Goal: Task Accomplishment & Management: Use online tool/utility

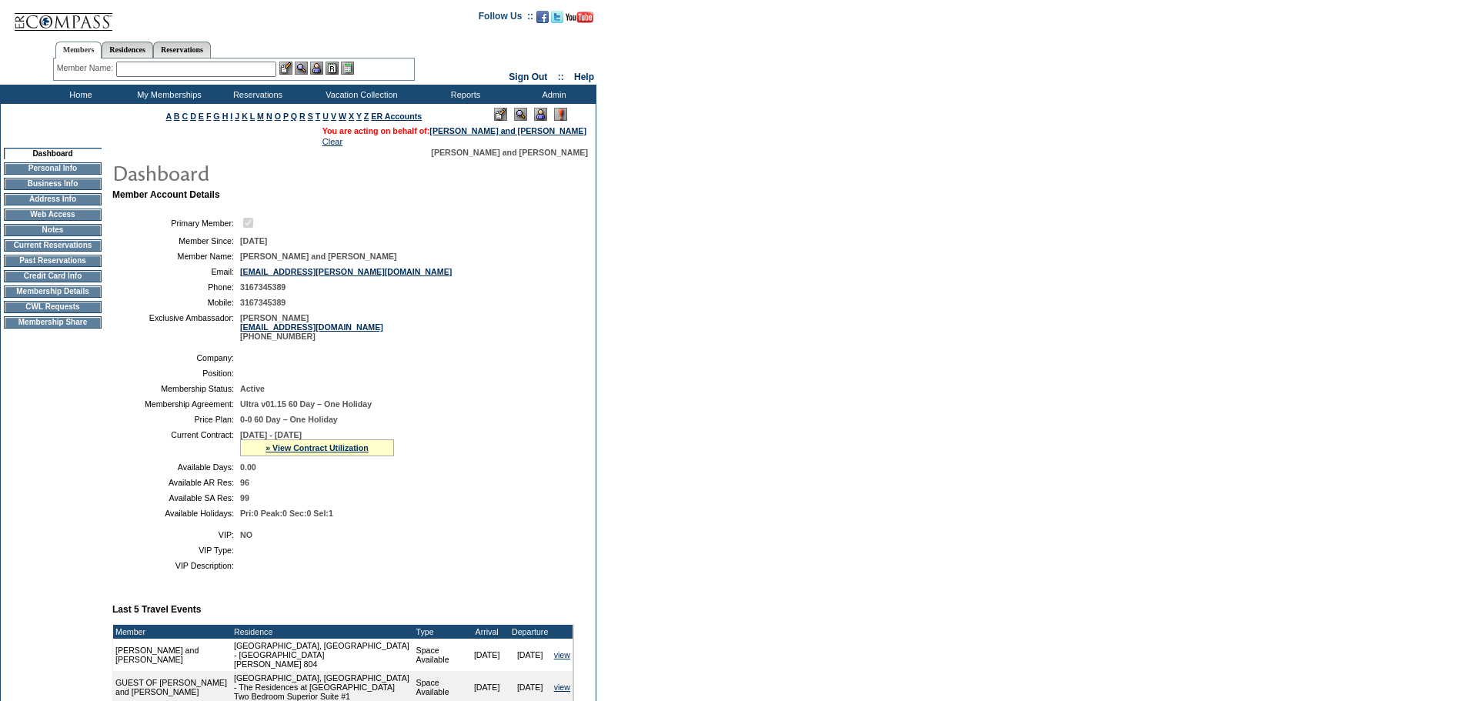
click at [65, 313] on td "CWL Requests" at bounding box center [53, 307] width 98 height 12
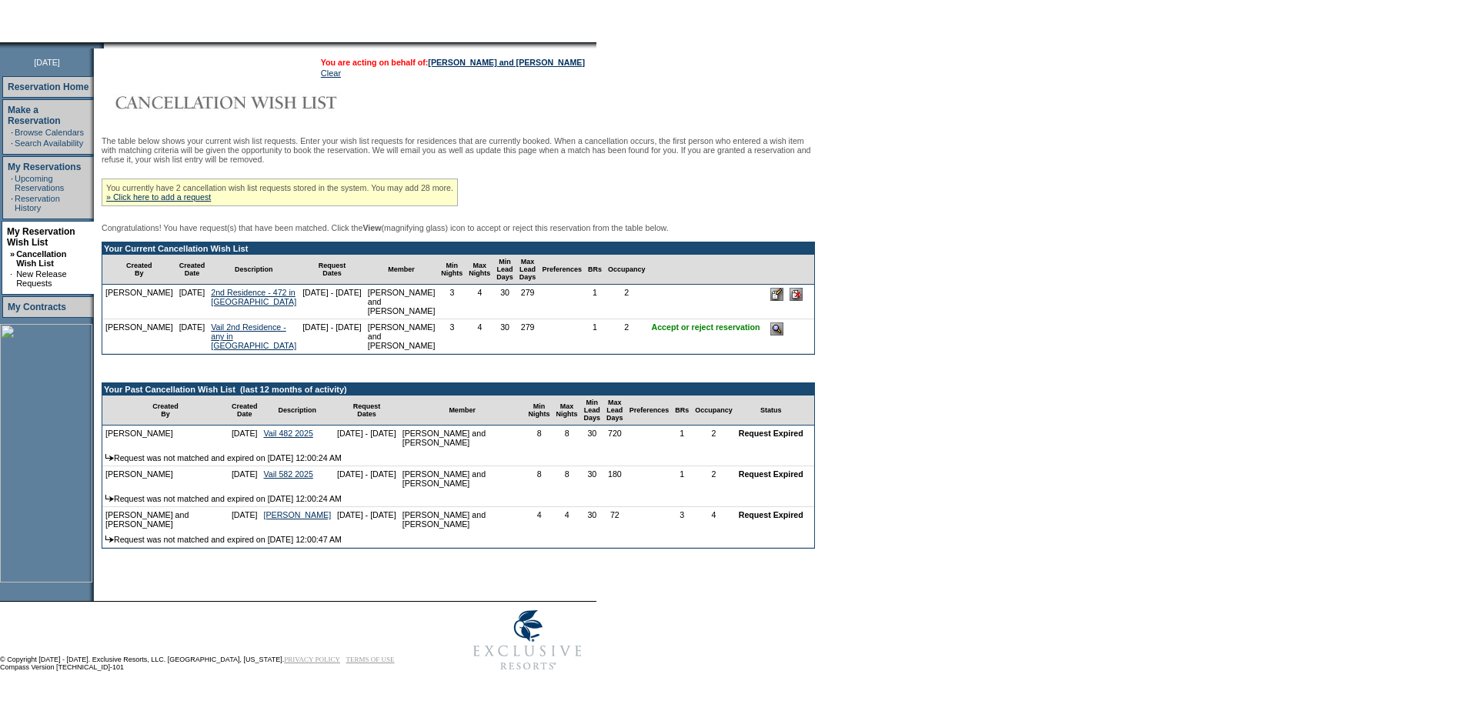
scroll to position [220, 0]
click at [770, 322] on input "image" at bounding box center [776, 328] width 13 height 13
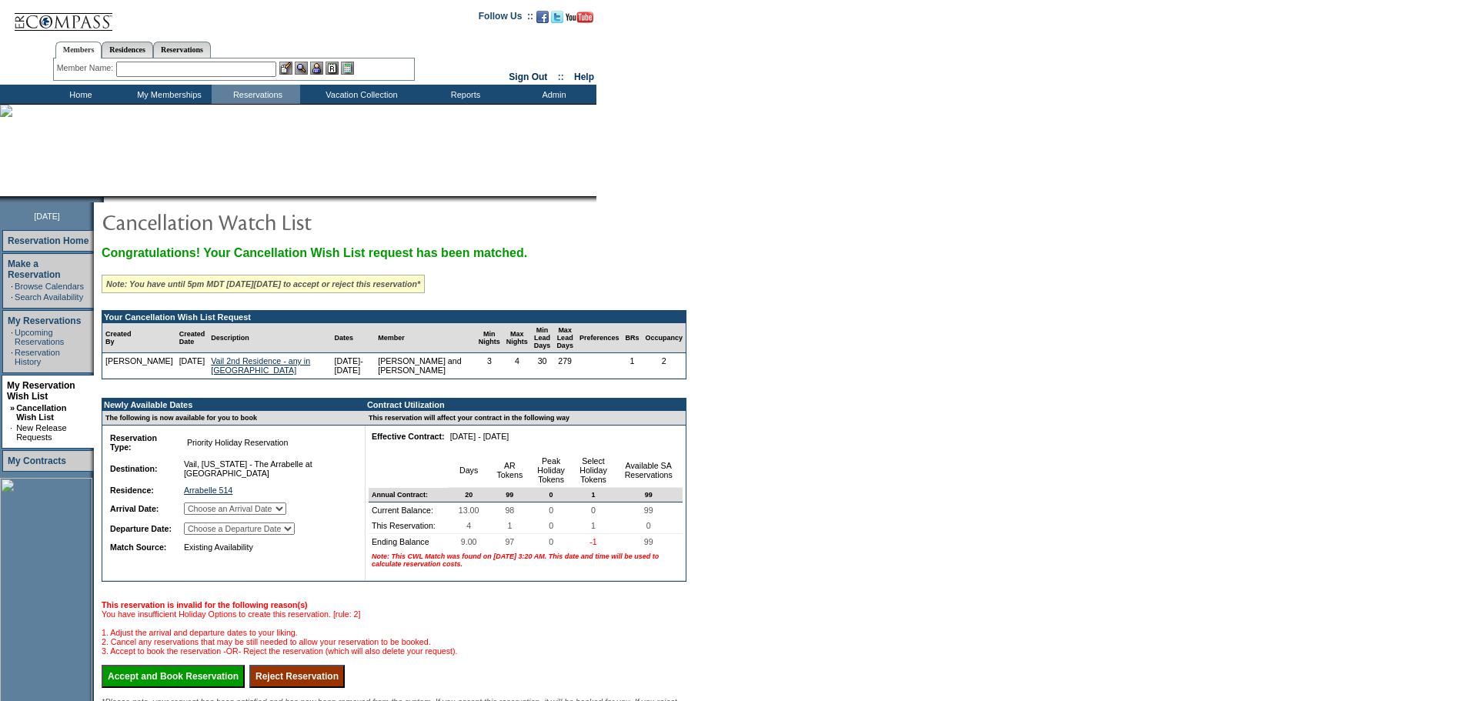
click at [286, 515] on select "Choose an Arrival Date Wednesday, July 1, 2026 Thursday, July 2, 2026 Friday, J…" at bounding box center [235, 508] width 102 height 12
click at [288, 538] on td "Choose a Departure Date Thursday, July 2, 2026 Friday, July 3, 2026 Saturday, J…" at bounding box center [266, 528] width 171 height 18
click at [287, 535] on select "Choose a Departure Date Thursday, July 2, 2026 Friday, July 3, 2026 Saturday, J…" at bounding box center [239, 528] width 111 height 12
click at [286, 515] on select "Choose an Arrival Date Wednesday, July 1, 2026 Thursday, July 2, 2026 Friday, J…" at bounding box center [235, 508] width 102 height 12
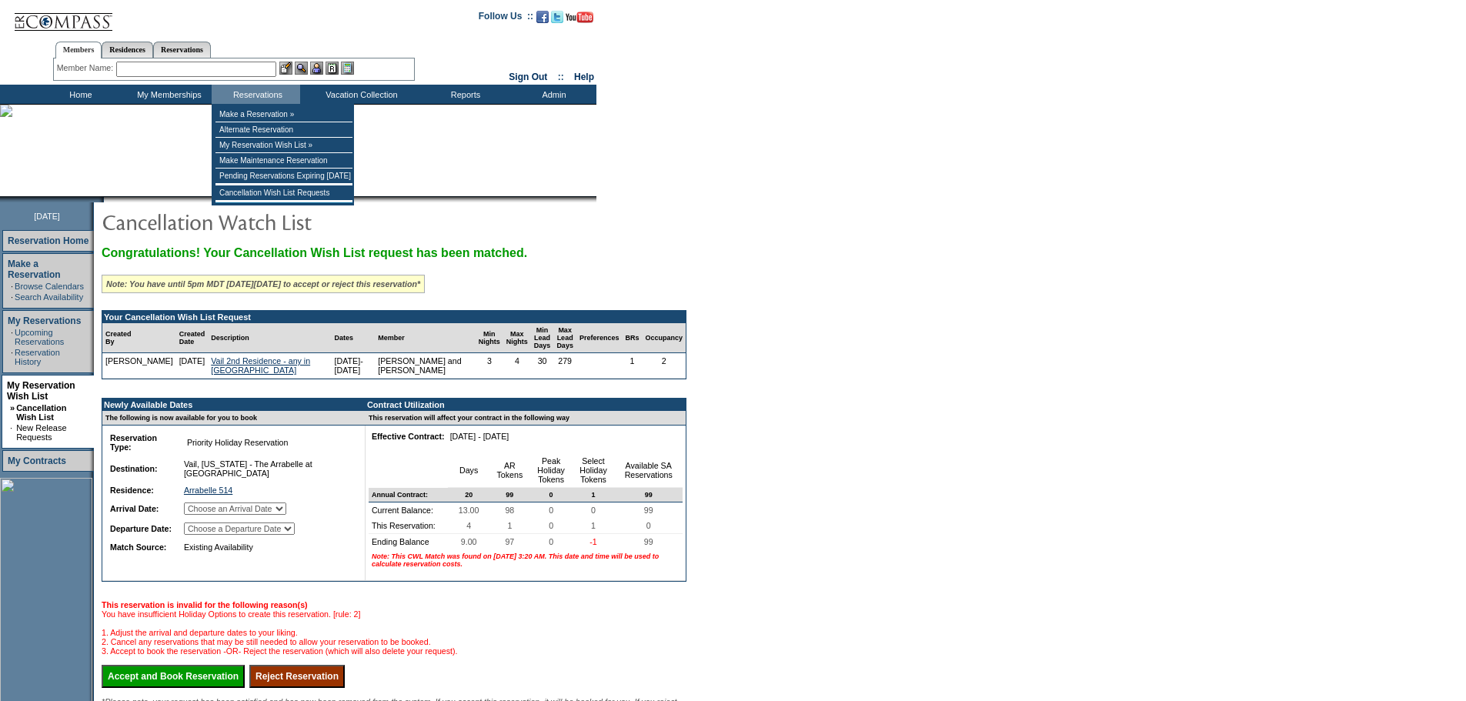
click at [242, 66] on input "text" at bounding box center [196, 69] width 160 height 15
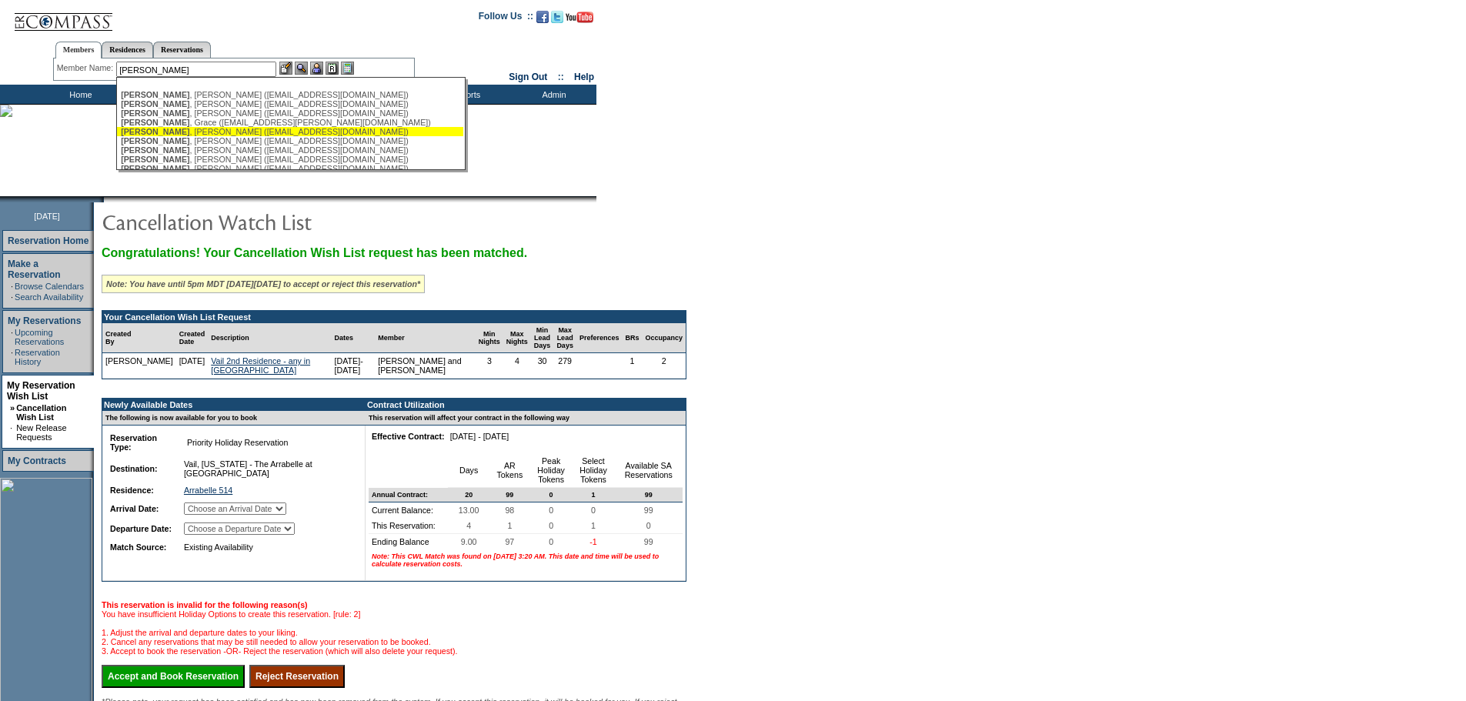
click at [202, 135] on div "Chandler , Jack (jack_chandler@ymail.com)" at bounding box center [290, 131] width 339 height 9
type input "Chandler, Jack (jack_chandler@ymail.com)"
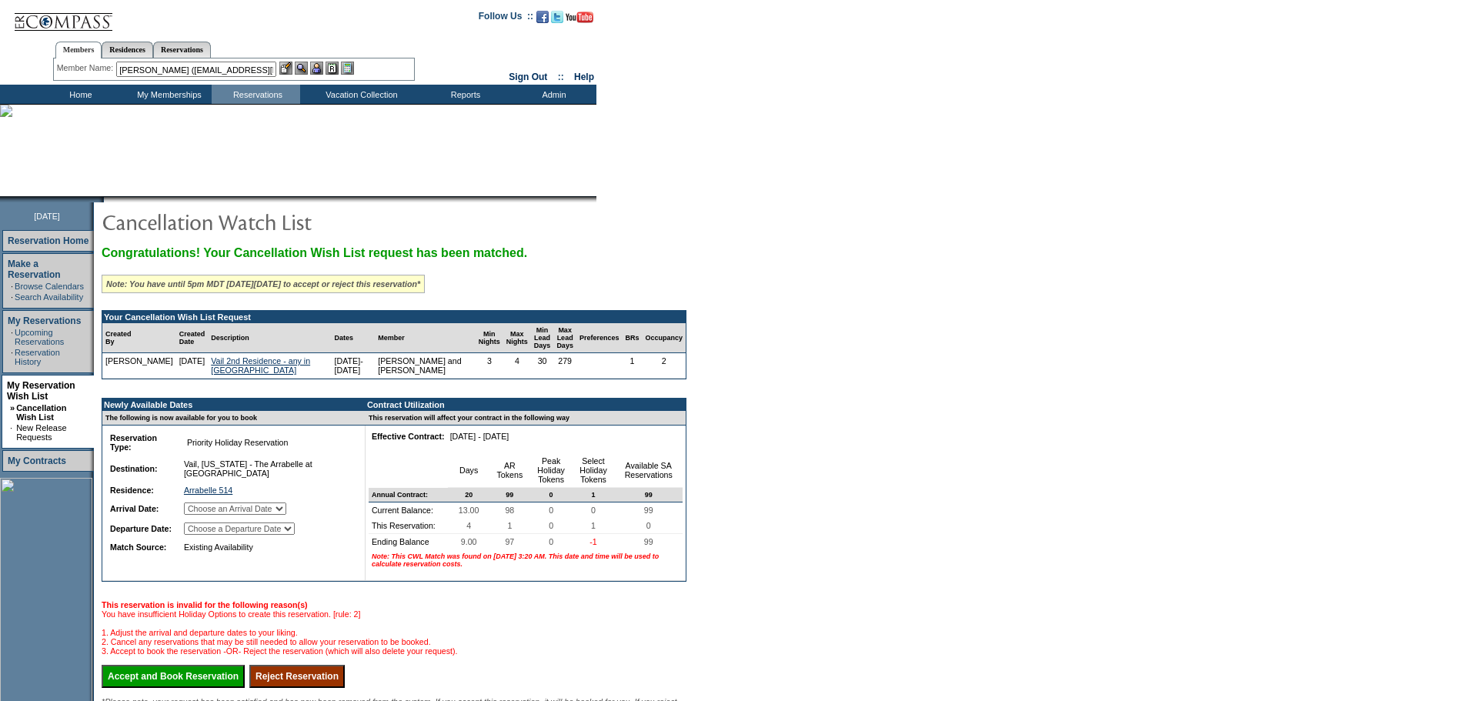
click at [320, 65] on img at bounding box center [316, 68] width 13 height 13
click at [308, 67] on img at bounding box center [301, 68] width 13 height 13
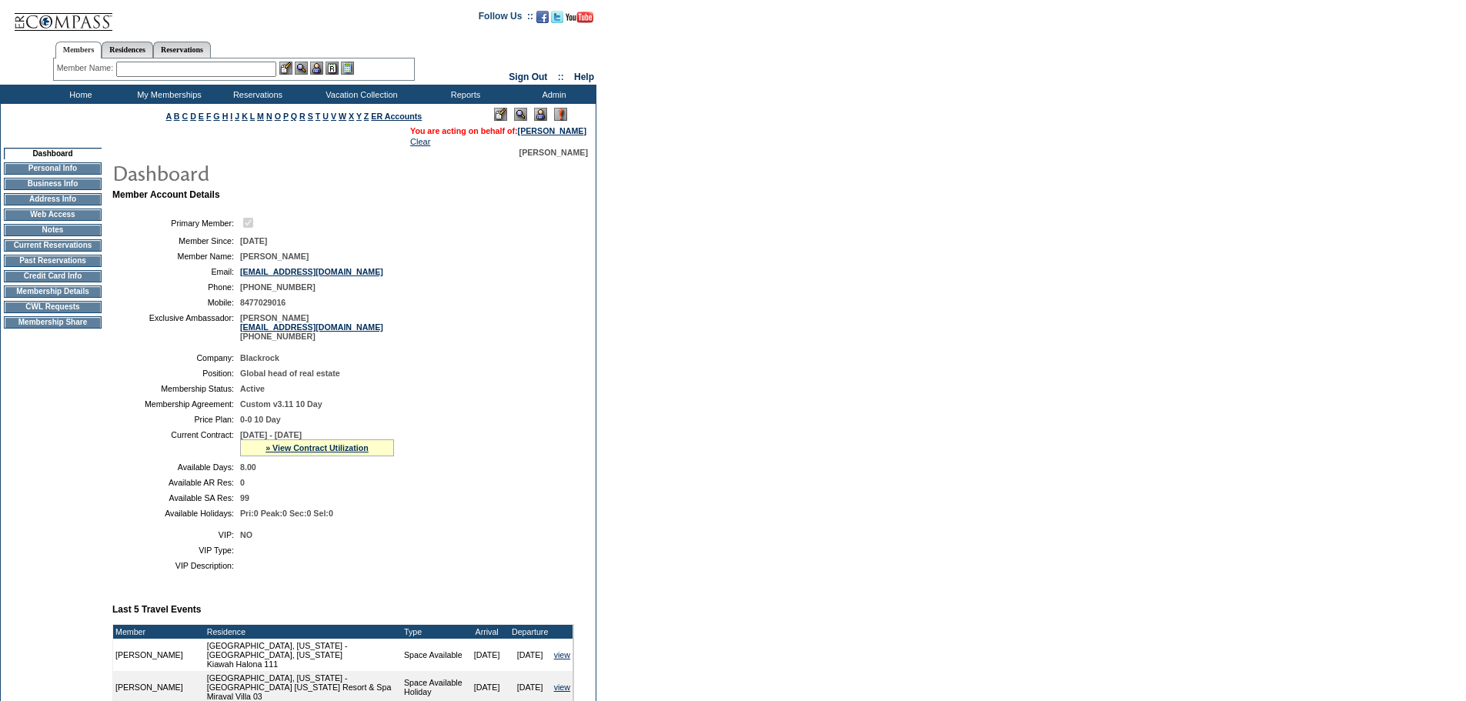
click at [70, 312] on td "CWL Requests" at bounding box center [53, 307] width 98 height 12
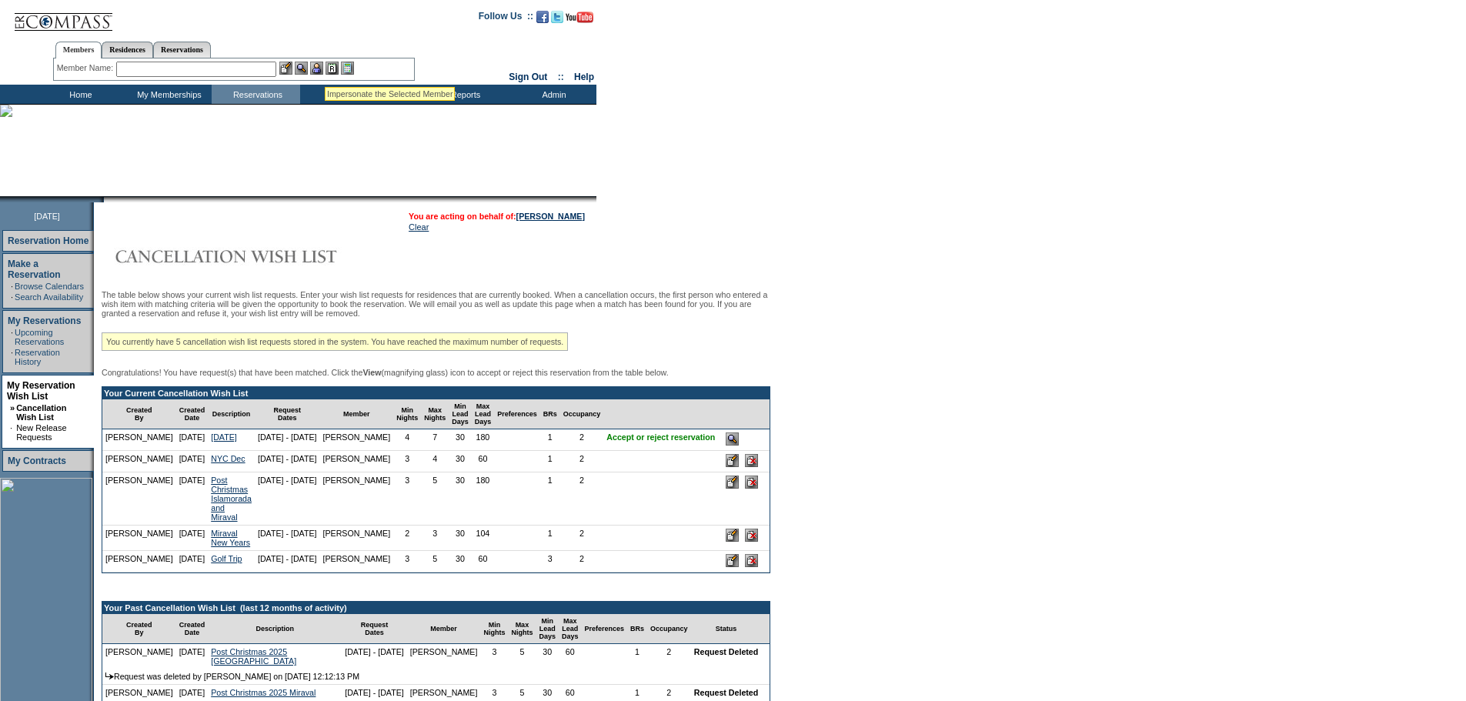
click at [256, 65] on input "text" at bounding box center [196, 69] width 160 height 15
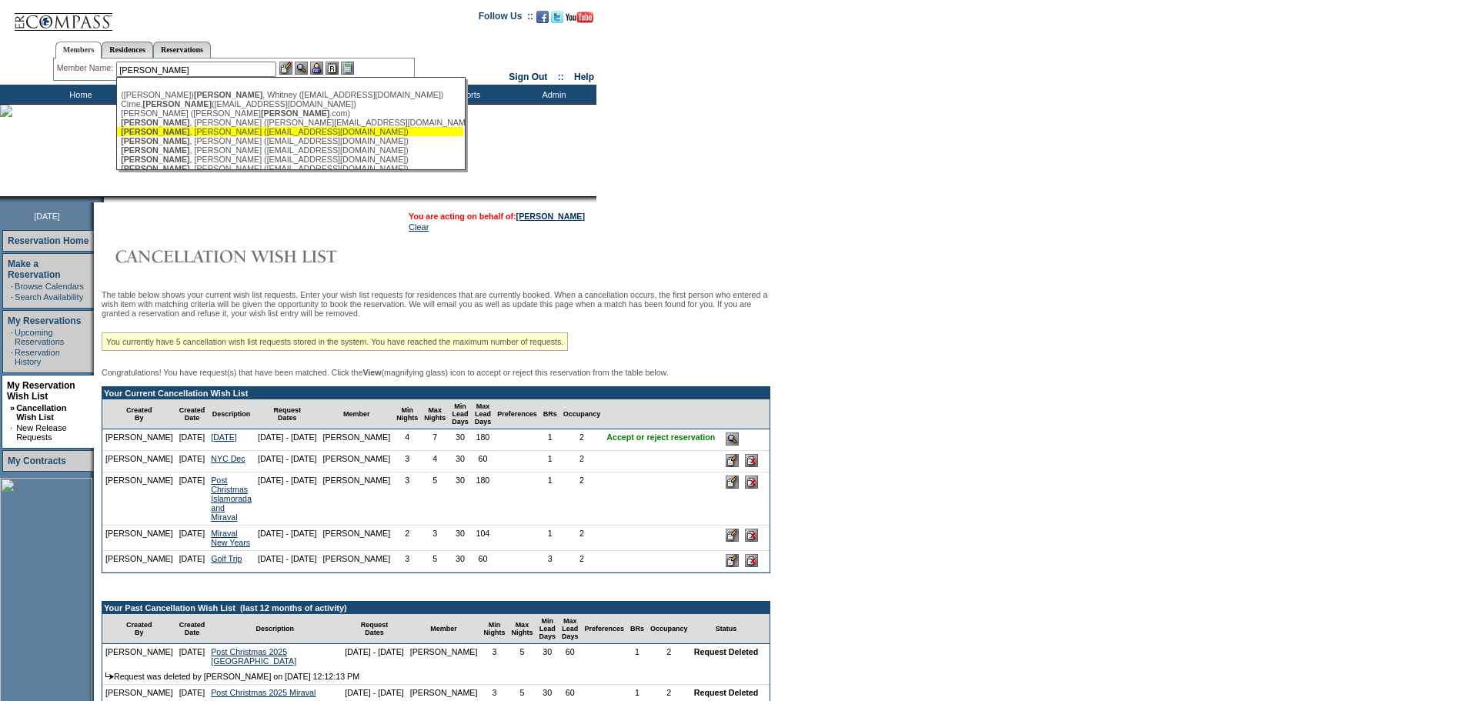
scroll to position [77, 0]
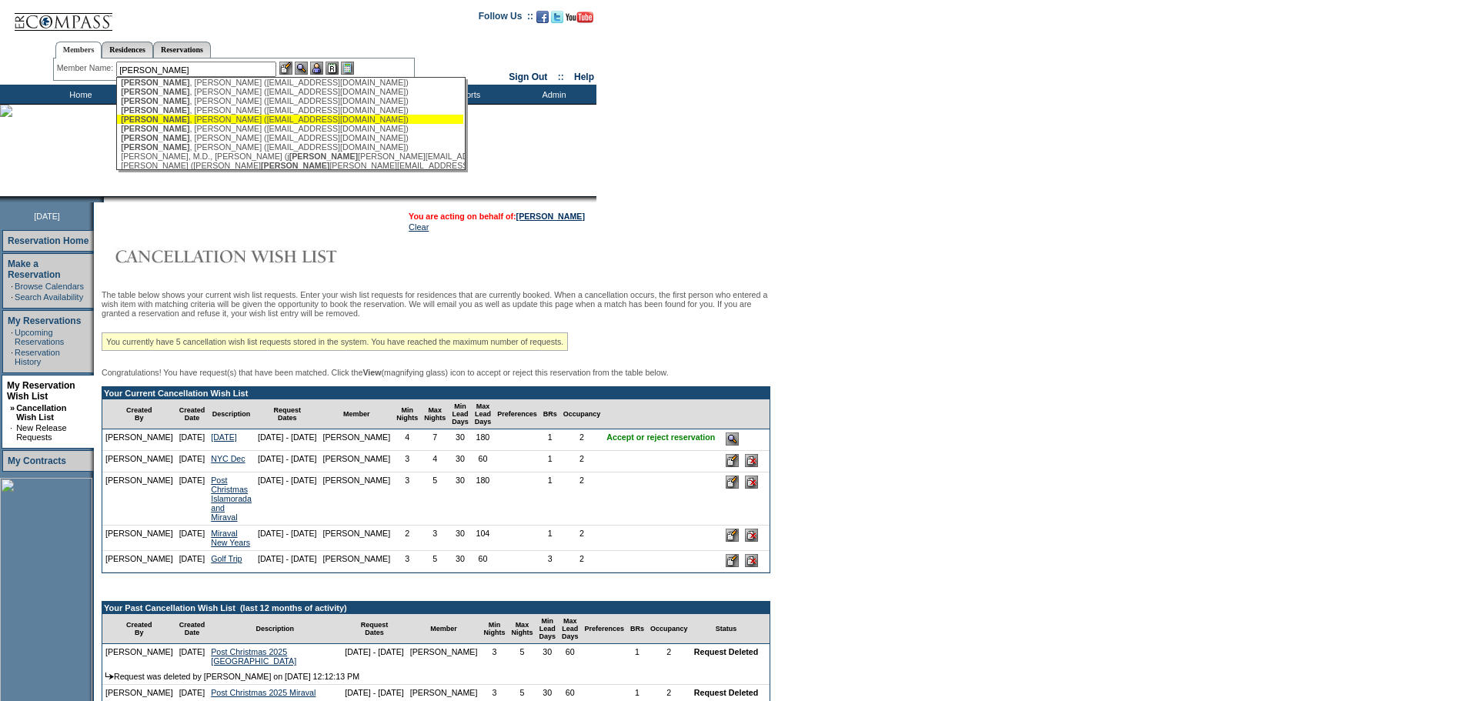
click at [225, 124] on div "[PERSON_NAME] ([EMAIL_ADDRESS][DOMAIN_NAME])" at bounding box center [290, 119] width 339 height 9
type input "[PERSON_NAME] ([EMAIL_ADDRESS][DOMAIN_NAME])"
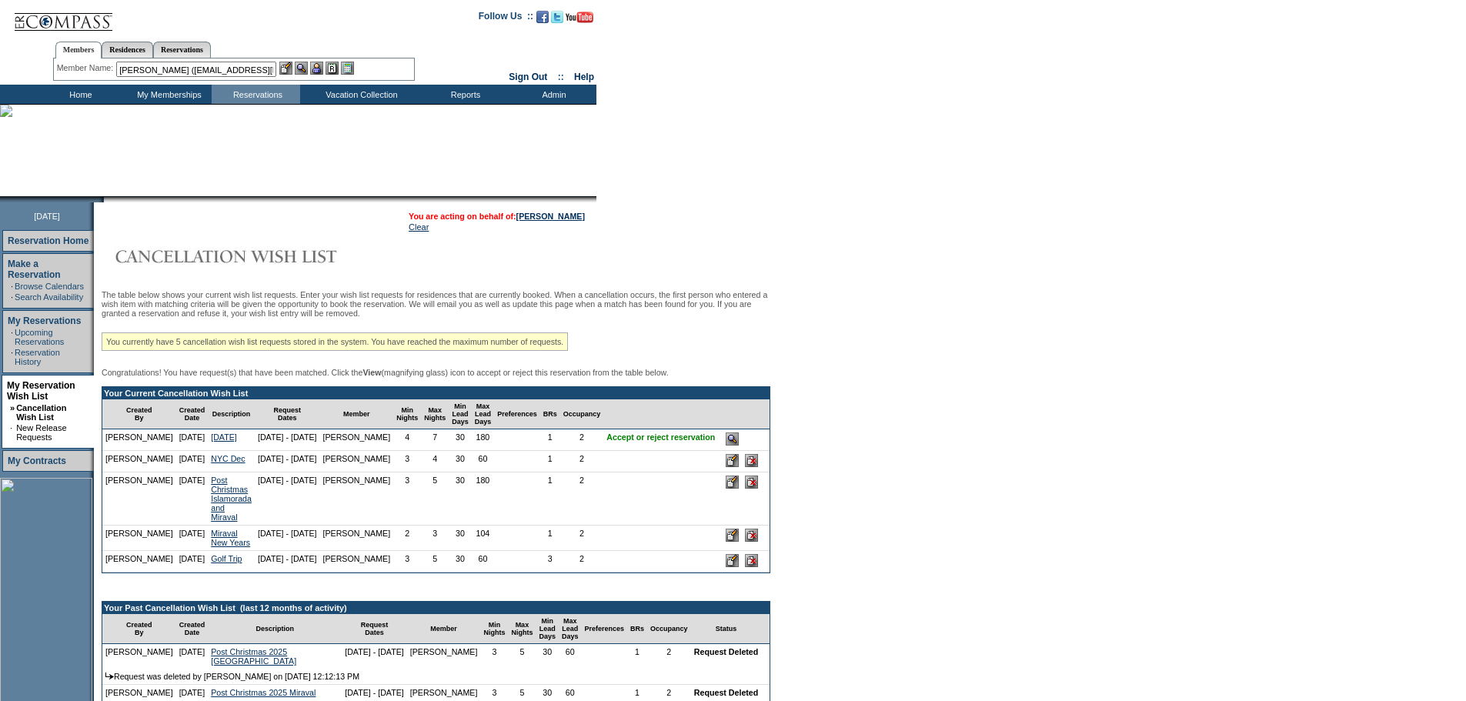
drag, startPoint x: 320, startPoint y: 68, endPoint x: 312, endPoint y: 69, distance: 8.6
click at [319, 68] on img at bounding box center [316, 68] width 13 height 13
click at [307, 69] on img at bounding box center [301, 68] width 13 height 13
